Goal: Transaction & Acquisition: Purchase product/service

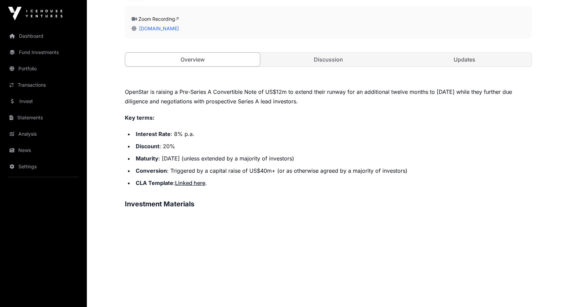
scroll to position [219, 0]
click at [356, 57] on link "Discussion" at bounding box center [328, 59] width 135 height 14
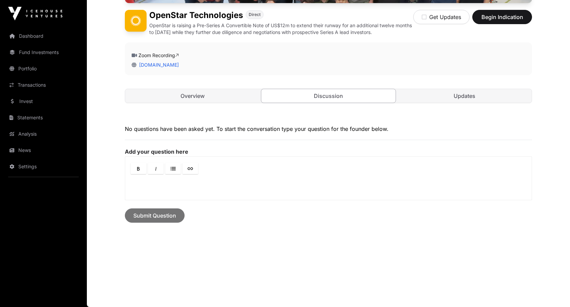
scroll to position [182, 0]
click at [428, 94] on link "Updates" at bounding box center [464, 96] width 135 height 14
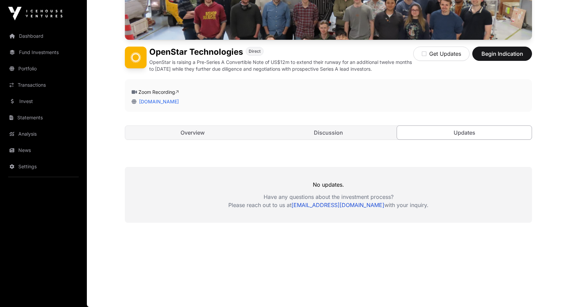
scroll to position [145, 0]
click at [223, 135] on link "Overview" at bounding box center [192, 133] width 135 height 14
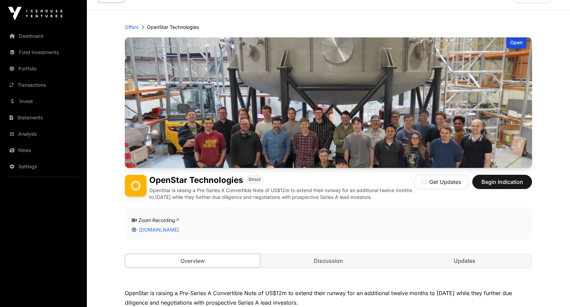
scroll to position [24, 0]
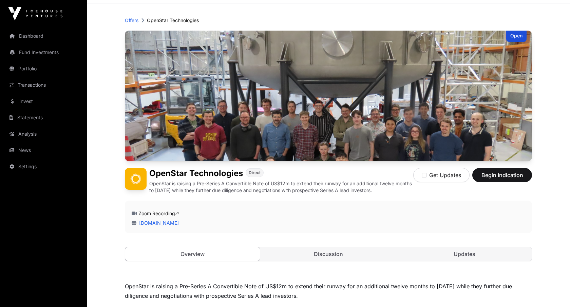
click at [370, 188] on p "OpenStar is raising a Pre-Series A Convertible Note of US$12m to extend their r…" at bounding box center [281, 187] width 264 height 14
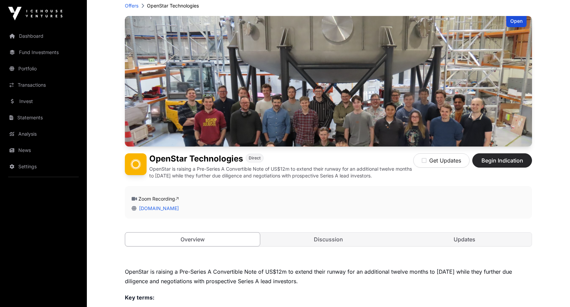
scroll to position [47, 0]
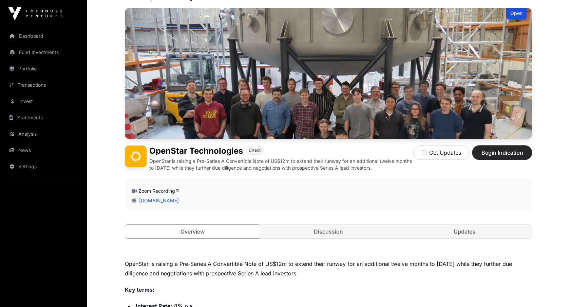
click at [506, 155] on span "Begin Indication" at bounding box center [502, 152] width 43 height 8
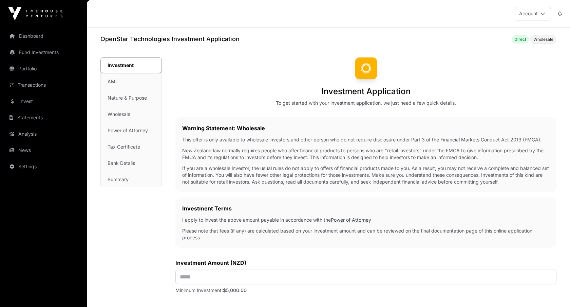
click at [137, 82] on div "Investment AML Nature & Purpose Wholesale Power of Attorney Tax Certificate Ban…" at bounding box center [131, 122] width 61 height 129
click at [113, 81] on div "Investment AML Nature & Purpose Wholesale Power of Attorney Tax Certificate Ban…" at bounding box center [131, 122] width 61 height 129
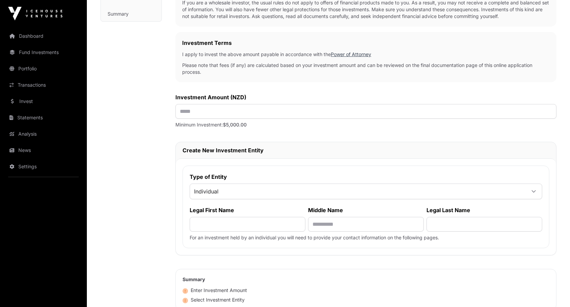
scroll to position [166, 0]
click at [219, 114] on input "text" at bounding box center [366, 110] width 381 height 15
type input "******"
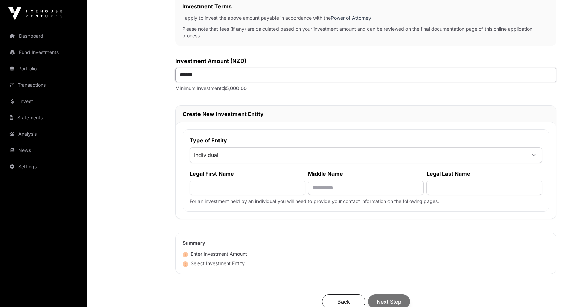
scroll to position [204, 0]
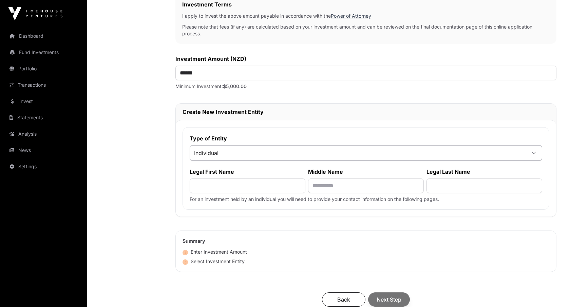
click at [247, 149] on span "Individual" at bounding box center [358, 153] width 336 height 12
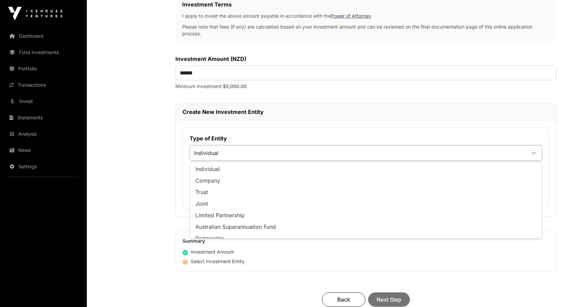
click at [247, 149] on span "Individual" at bounding box center [358, 153] width 336 height 12
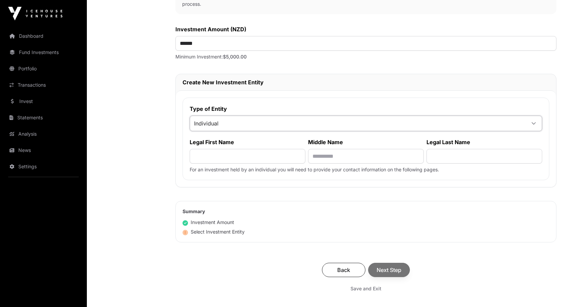
scroll to position [237, 0]
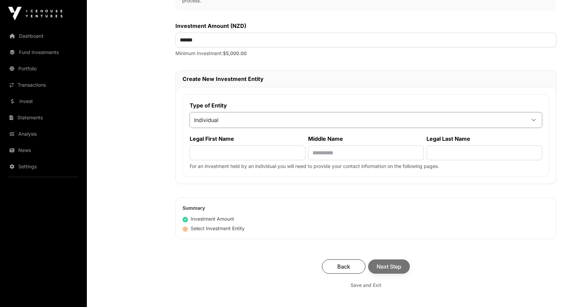
click at [250, 122] on span "Individual" at bounding box center [358, 120] width 336 height 12
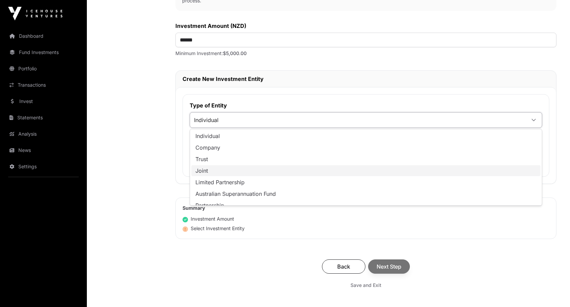
click at [246, 170] on li "Joint" at bounding box center [365, 170] width 349 height 11
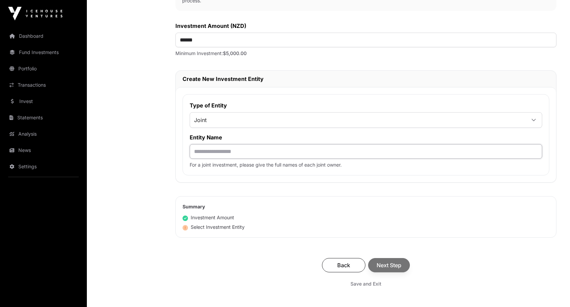
click at [247, 156] on input "text" at bounding box center [366, 151] width 353 height 15
click at [225, 151] on input "*********" at bounding box center [366, 151] width 353 height 15
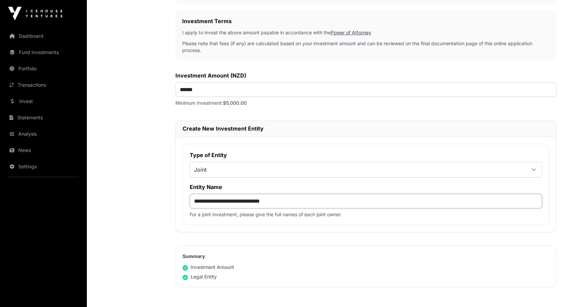
scroll to position [209, 0]
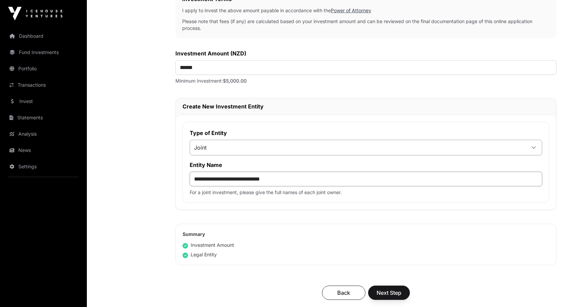
type input "**********"
click at [513, 147] on span "Joint" at bounding box center [358, 147] width 336 height 12
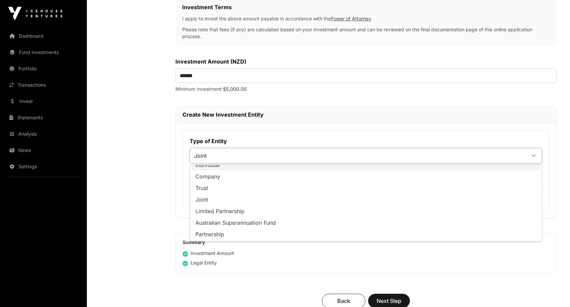
scroll to position [0, 0]
click at [505, 169] on li "Individual" at bounding box center [365, 171] width 349 height 11
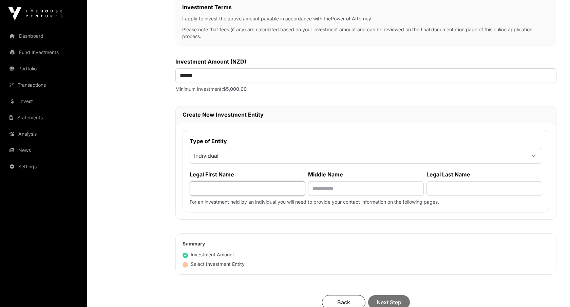
click at [291, 190] on input "text" at bounding box center [248, 188] width 116 height 15
type input "****"
type input "**********"
click at [275, 193] on input "****" at bounding box center [248, 188] width 116 height 15
type input "*********"
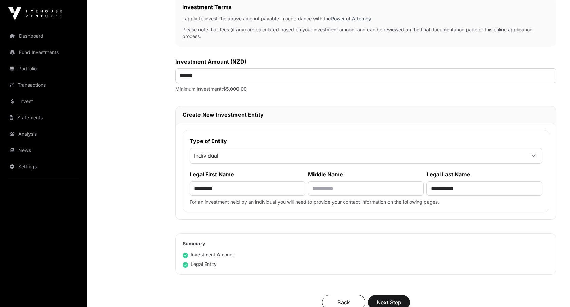
click at [366, 241] on h2 "Summary" at bounding box center [366, 243] width 367 height 7
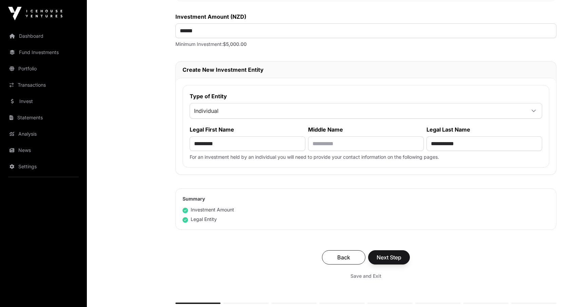
scroll to position [276, 0]
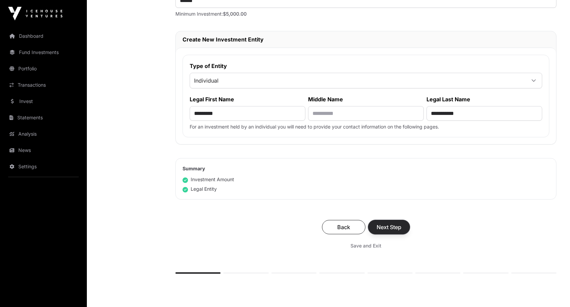
click at [388, 228] on span "Next Step" at bounding box center [389, 227] width 25 height 8
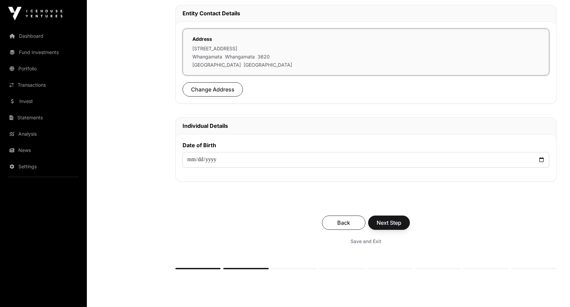
scroll to position [205, 0]
click at [210, 161] on input "date" at bounding box center [366, 159] width 367 height 16
click at [193, 160] on input "date" at bounding box center [366, 159] width 367 height 16
click at [204, 159] on input "date" at bounding box center [366, 159] width 367 height 16
type input "**********"
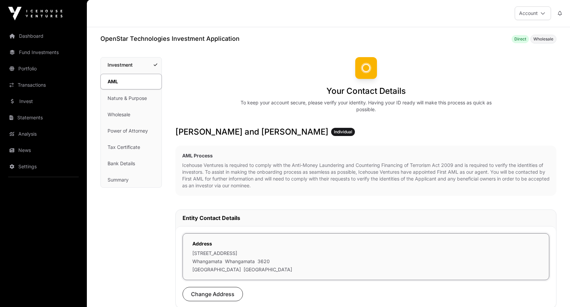
scroll to position [0, 0]
click at [539, 39] on span "Wholesale" at bounding box center [544, 39] width 20 height 5
click at [518, 39] on span "Direct" at bounding box center [521, 39] width 12 height 5
click at [49, 55] on link "Fund Investments" at bounding box center [43, 52] width 76 height 15
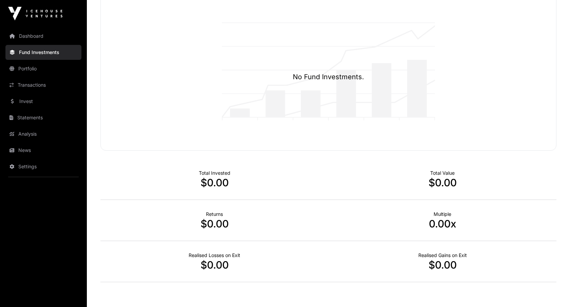
scroll to position [78, 0]
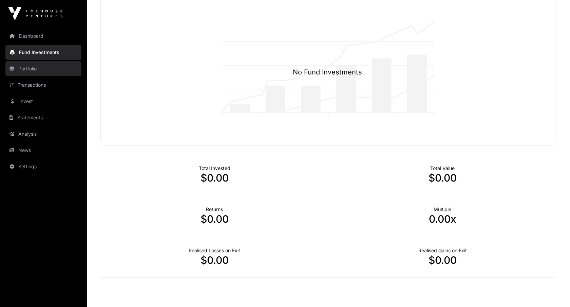
click at [61, 67] on link "Portfolio" at bounding box center [43, 68] width 76 height 15
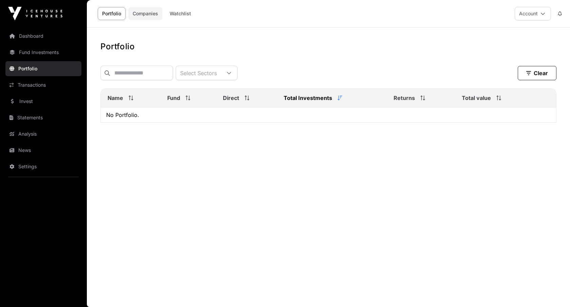
click at [147, 15] on link "Companies" at bounding box center [145, 13] width 34 height 13
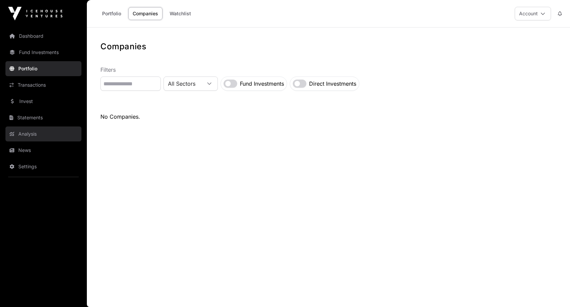
click at [56, 136] on link "Analysis" at bounding box center [43, 133] width 76 height 15
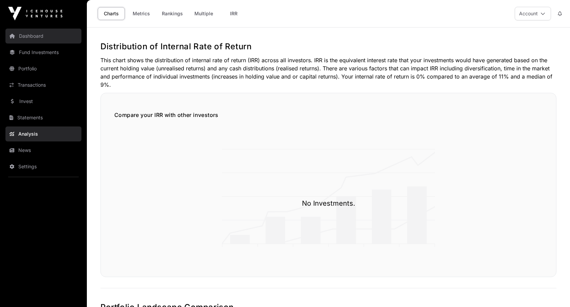
click at [52, 37] on link "Dashboard" at bounding box center [43, 36] width 76 height 15
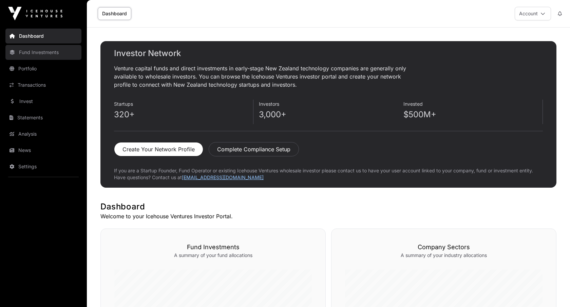
click at [68, 54] on link "Fund Investments" at bounding box center [43, 52] width 76 height 15
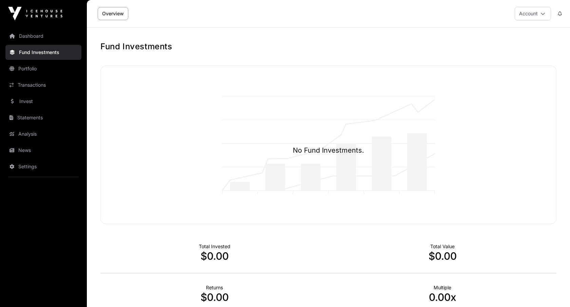
click at [113, 11] on link "Overview" at bounding box center [113, 13] width 31 height 13
click at [57, 19] on img at bounding box center [35, 14] width 54 height 14
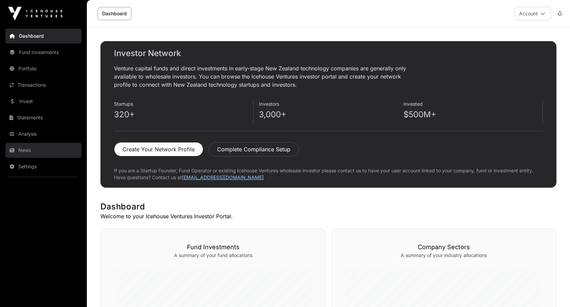
click at [24, 152] on link "News" at bounding box center [43, 150] width 76 height 15
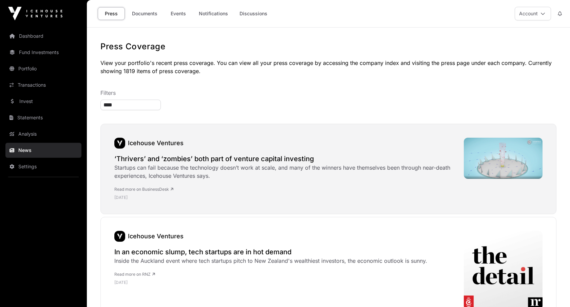
type input "*****"
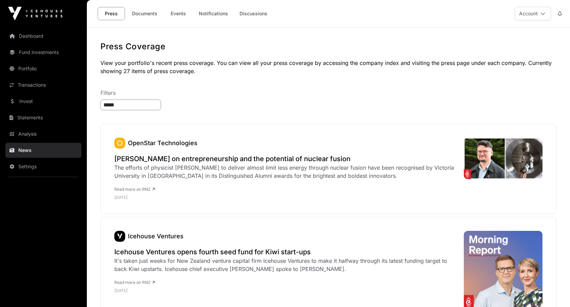
click at [128, 108] on input "*****" at bounding box center [130, 104] width 60 height 11
type input "********"
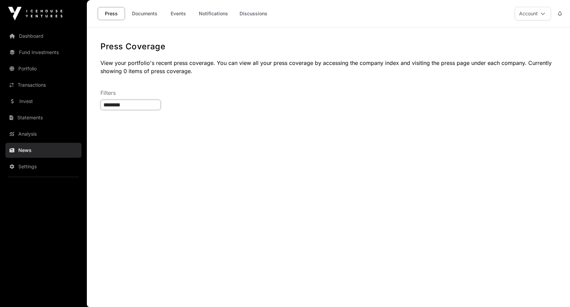
click at [131, 108] on input "********" at bounding box center [130, 104] width 60 height 11
type input "********"
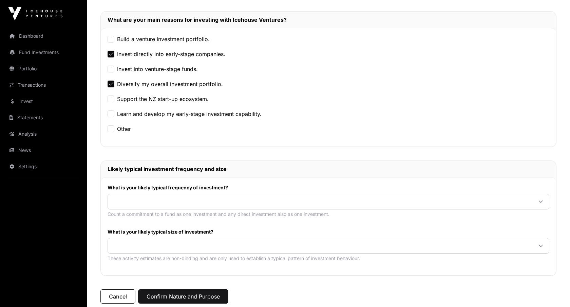
scroll to position [134, 0]
click at [126, 202] on span at bounding box center [320, 201] width 425 height 12
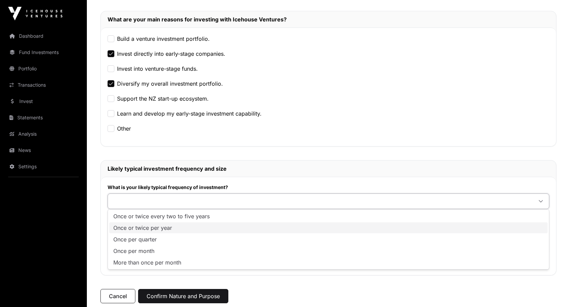
click at [128, 225] on span "Once or twice per year" at bounding box center [142, 227] width 59 height 5
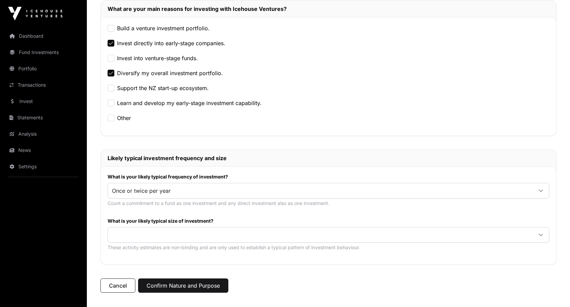
scroll to position [145, 0]
click at [129, 231] on span at bounding box center [320, 234] width 425 height 12
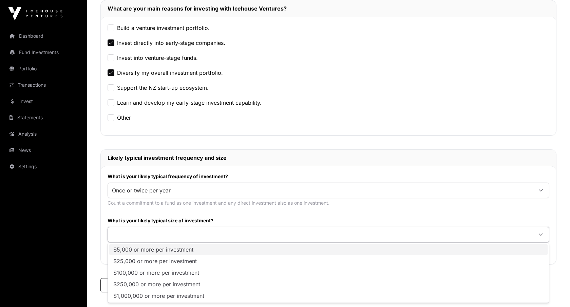
click at [130, 249] on span "$5,000 or more per investment" at bounding box center [153, 248] width 80 height 5
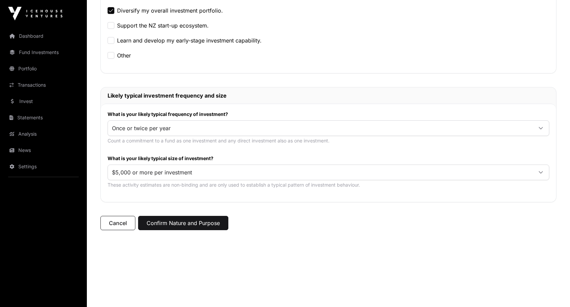
scroll to position [214, 0]
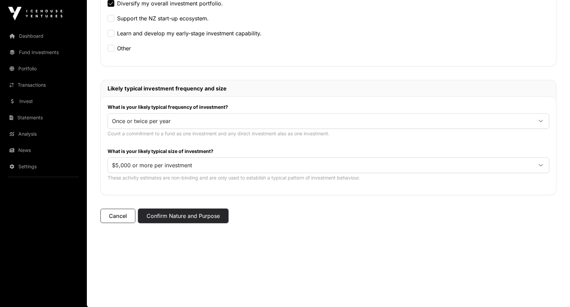
click at [177, 215] on button "Confirm Nature and Purpose" at bounding box center [183, 215] width 90 height 14
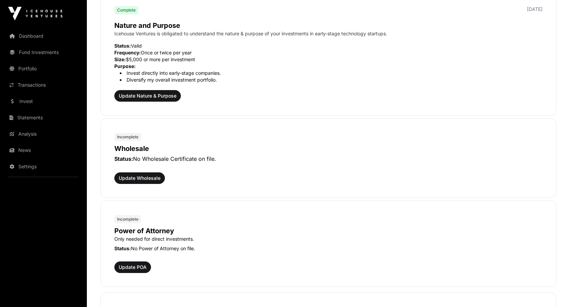
scroll to position [246, 0]
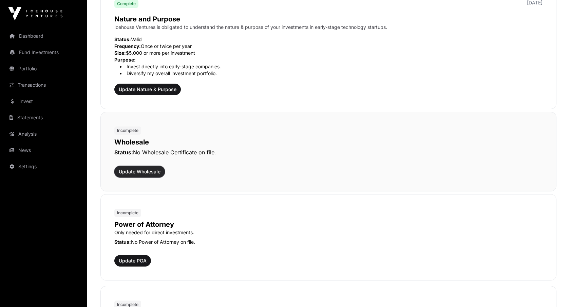
click at [157, 173] on span "Update Wholesale" at bounding box center [140, 171] width 42 height 7
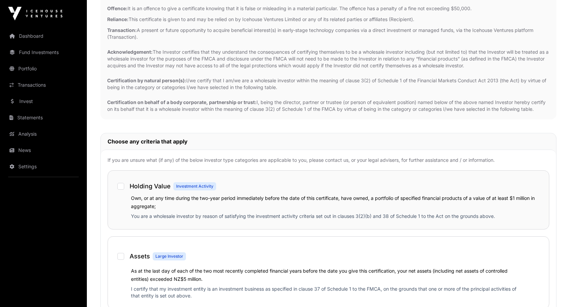
scroll to position [85, 0]
